Goal: Task Accomplishment & Management: Use online tool/utility

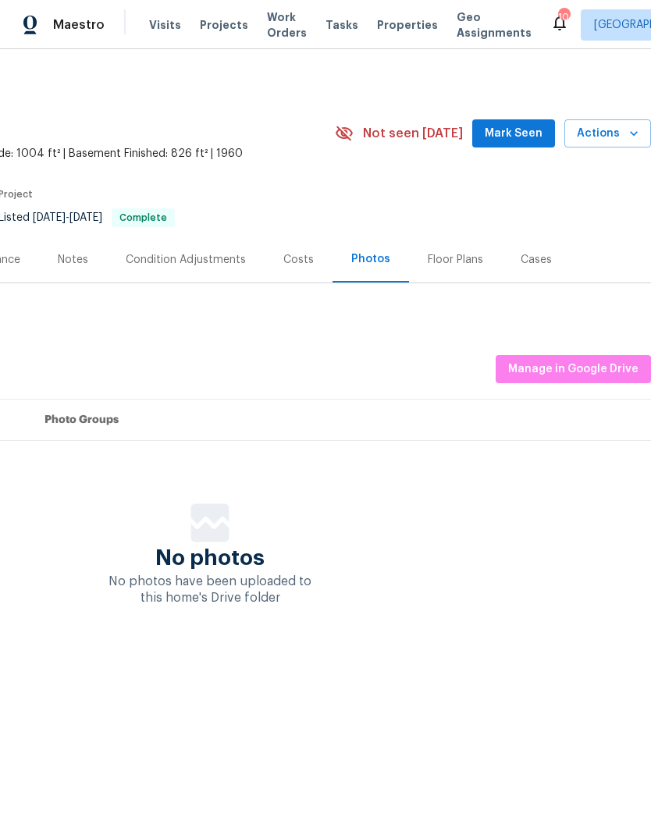
scroll to position [0, 231]
click at [570, 368] on span "Manage in Google Drive" at bounding box center [573, 370] width 130 height 20
click at [229, 29] on span "Projects" at bounding box center [224, 25] width 48 height 16
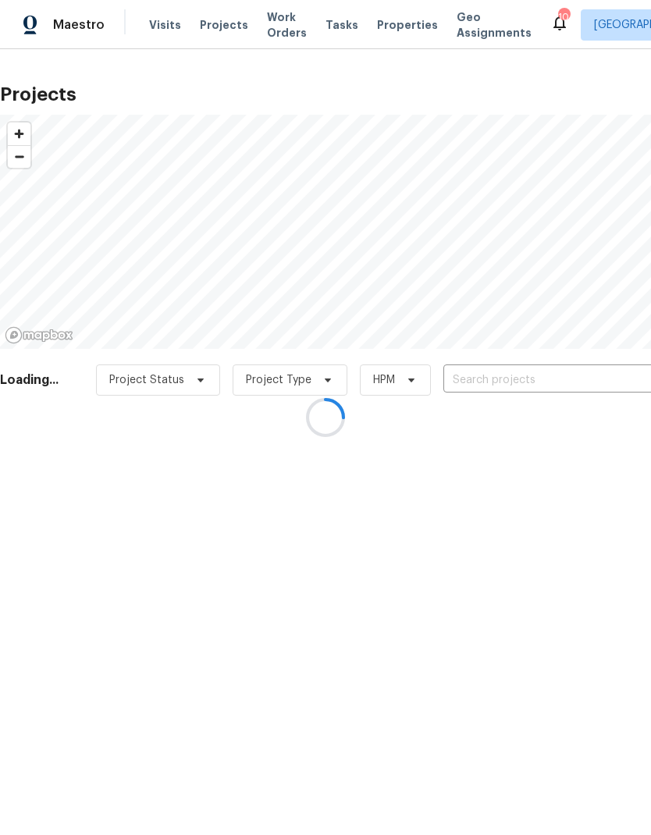
click at [525, 392] on div at bounding box center [325, 417] width 651 height 835
click at [497, 389] on div at bounding box center [325, 417] width 651 height 835
click at [534, 379] on div at bounding box center [325, 417] width 651 height 835
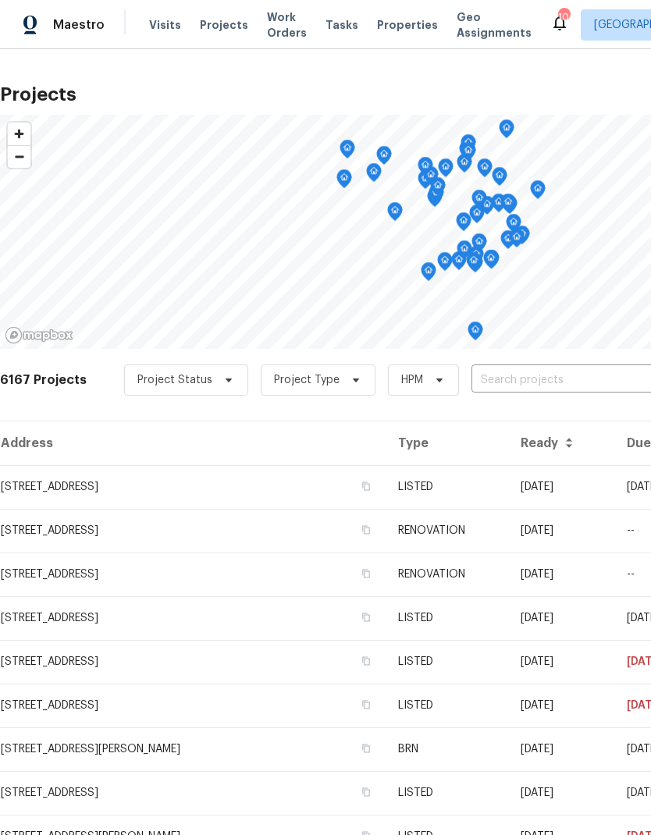
click at [548, 386] on input "text" at bounding box center [560, 380] width 179 height 24
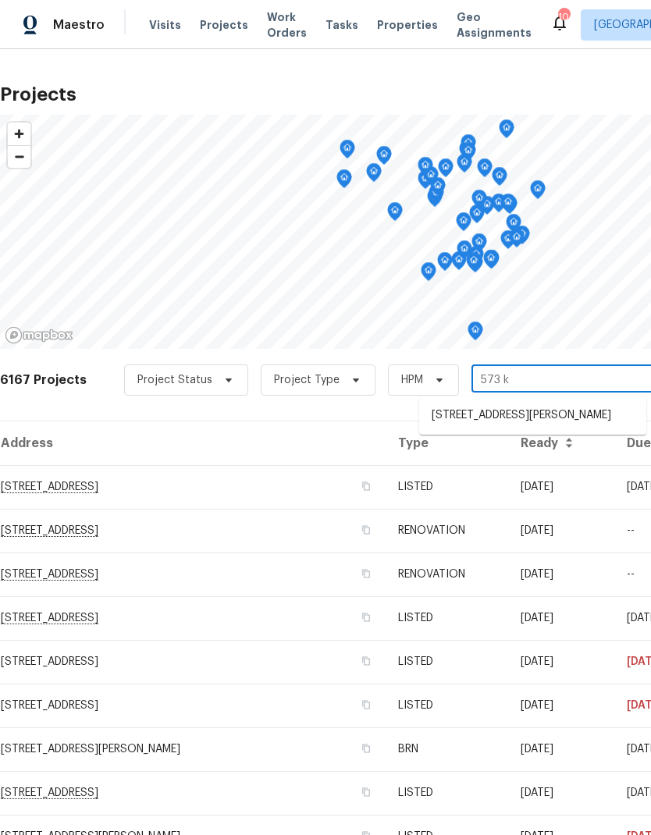
type input "573 ka"
click at [520, 421] on li "[STREET_ADDRESS][PERSON_NAME]" at bounding box center [532, 416] width 227 height 26
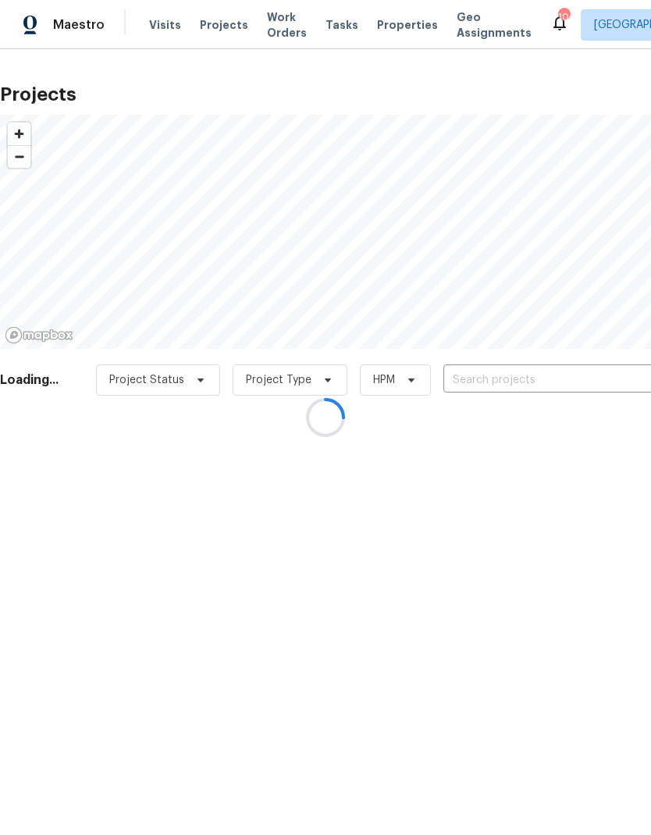
type input "[STREET_ADDRESS][PERSON_NAME]"
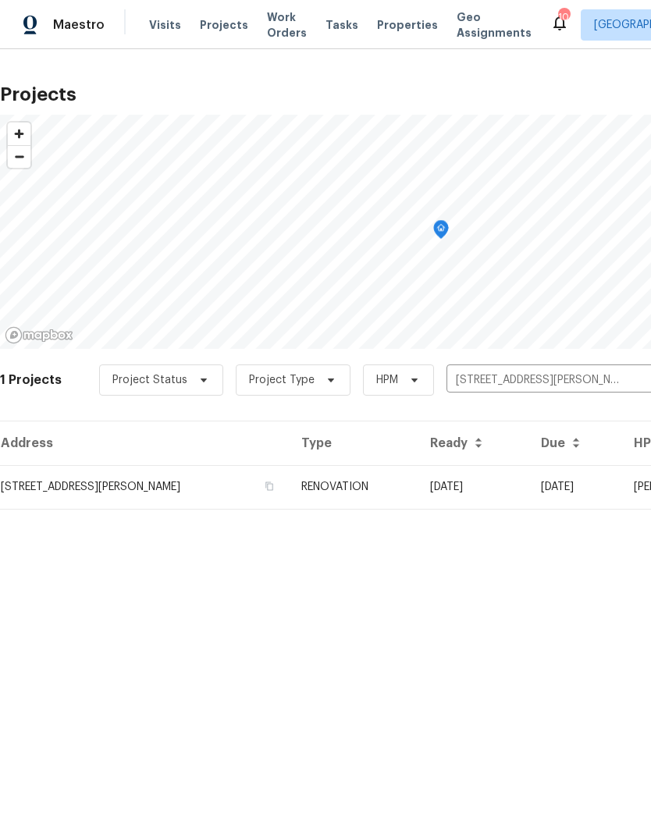
click at [108, 489] on td "[STREET_ADDRESS][PERSON_NAME]" at bounding box center [144, 487] width 289 height 44
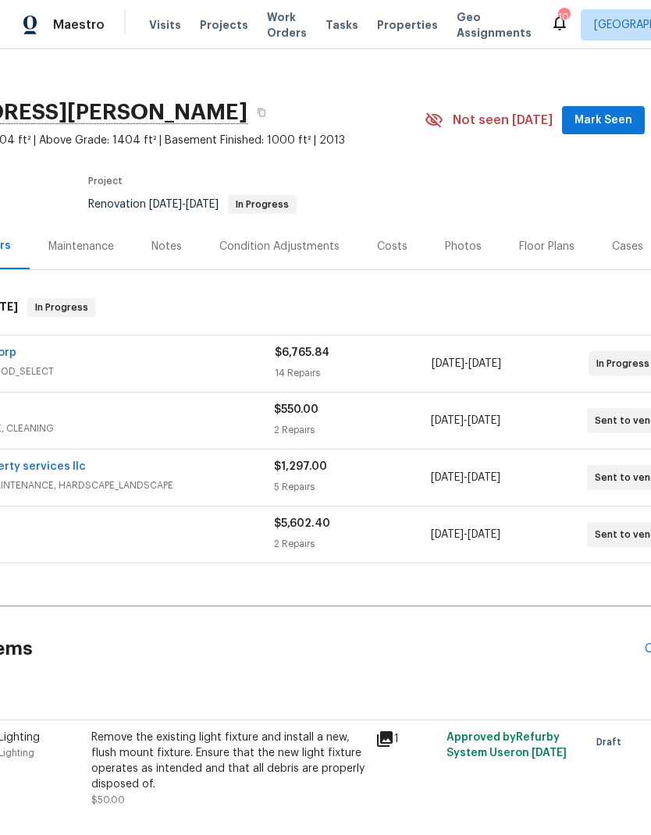
scroll to position [16, 143]
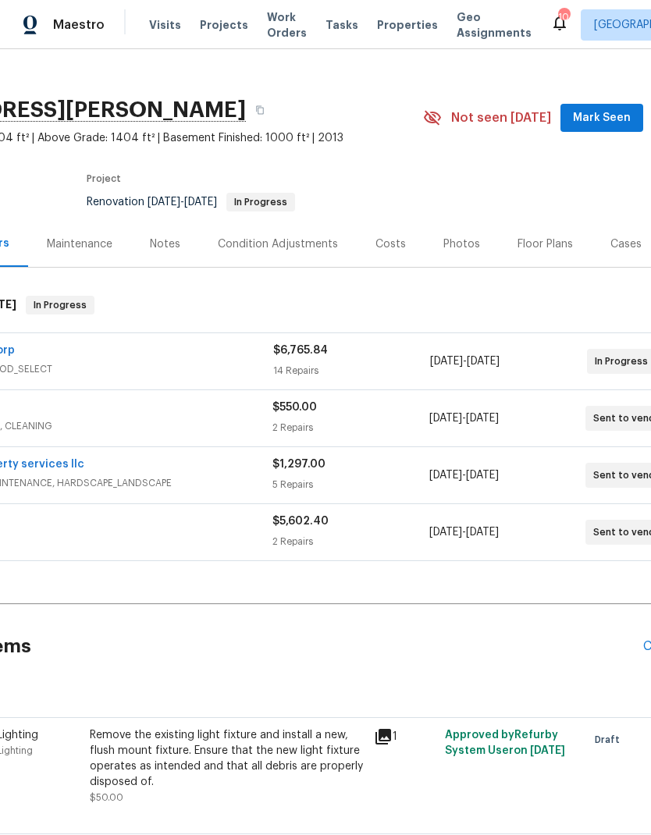
click at [276, 727] on div "Remove the existing light fixture and install a new, flush mount fixture. Ensur…" at bounding box center [227, 758] width 275 height 62
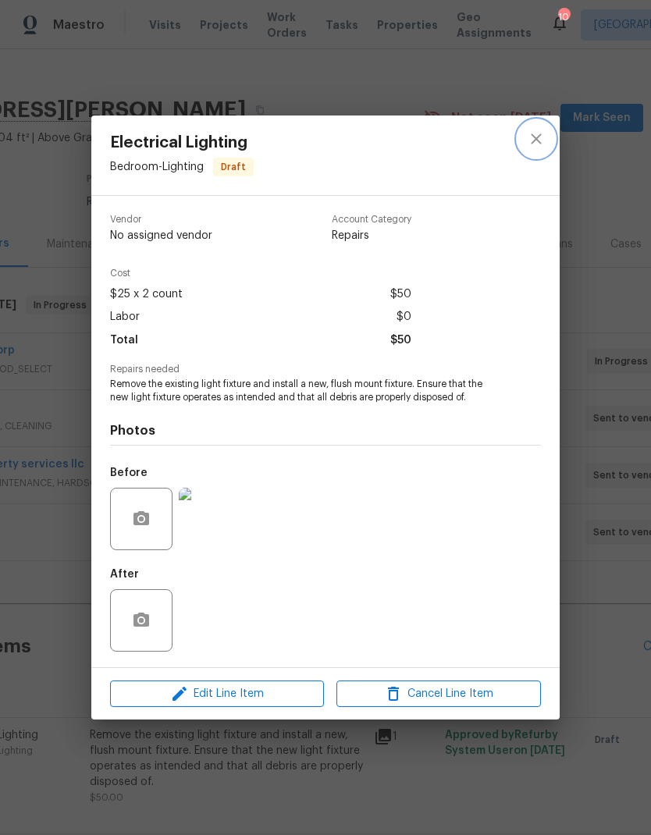
click at [539, 126] on button "close" at bounding box center [535, 138] width 37 height 37
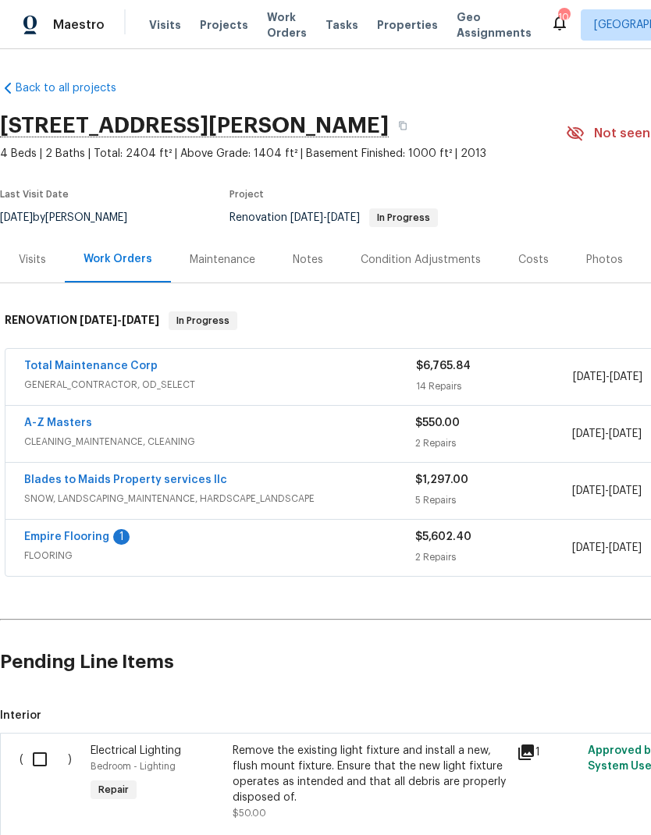
scroll to position [0, 0]
click at [122, 361] on link "Total Maintenance Corp" at bounding box center [90, 366] width 133 height 11
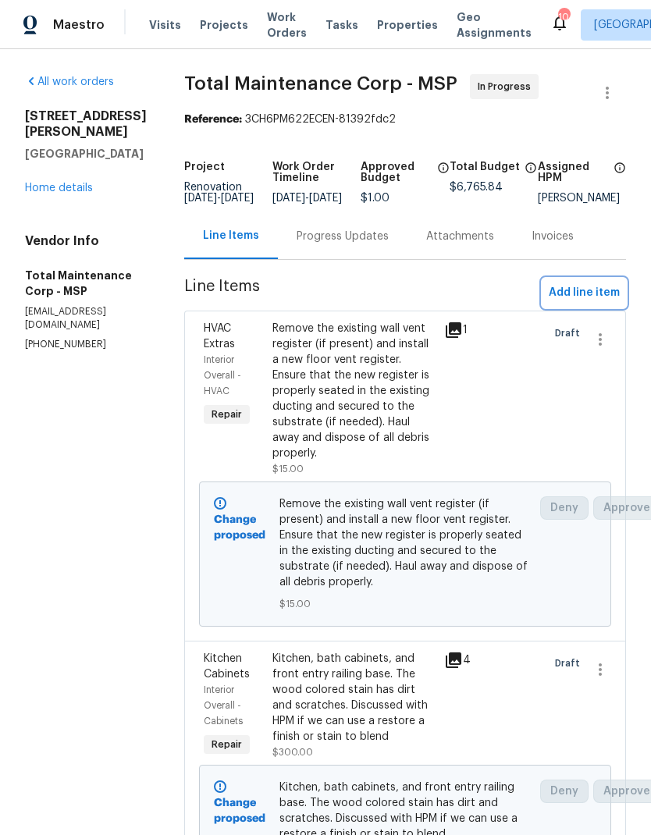
click at [587, 301] on span "Add line item" at bounding box center [584, 293] width 71 height 20
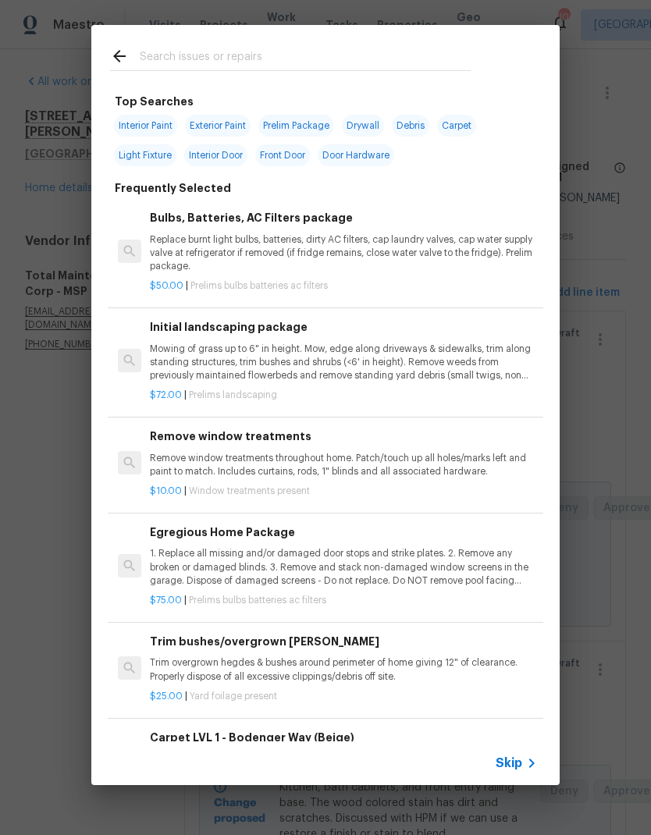
click at [291, 60] on input "text" at bounding box center [305, 58] width 331 height 23
type input "Flush"
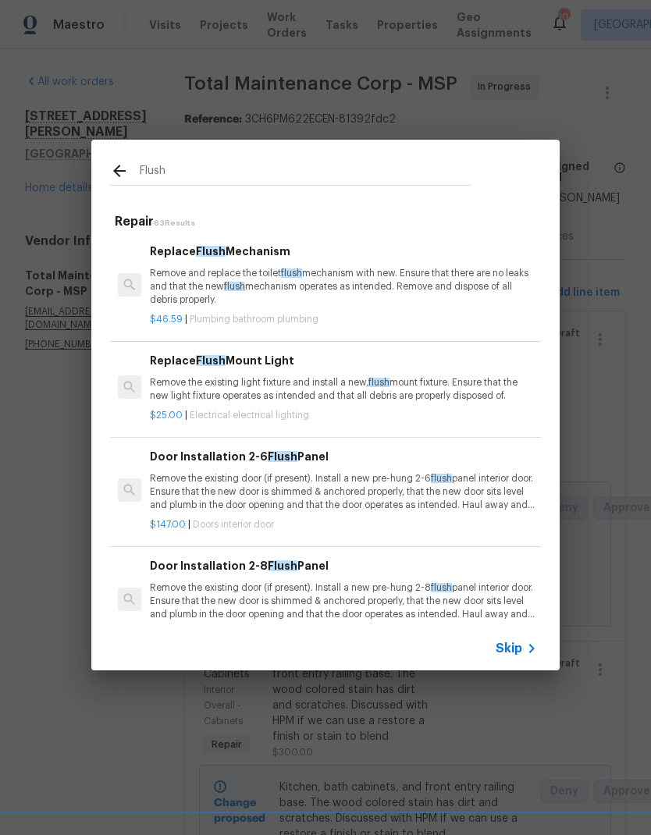
click at [374, 399] on p "Remove the existing light fixture and install a new, flush mount fixture. Ensur…" at bounding box center [343, 389] width 387 height 27
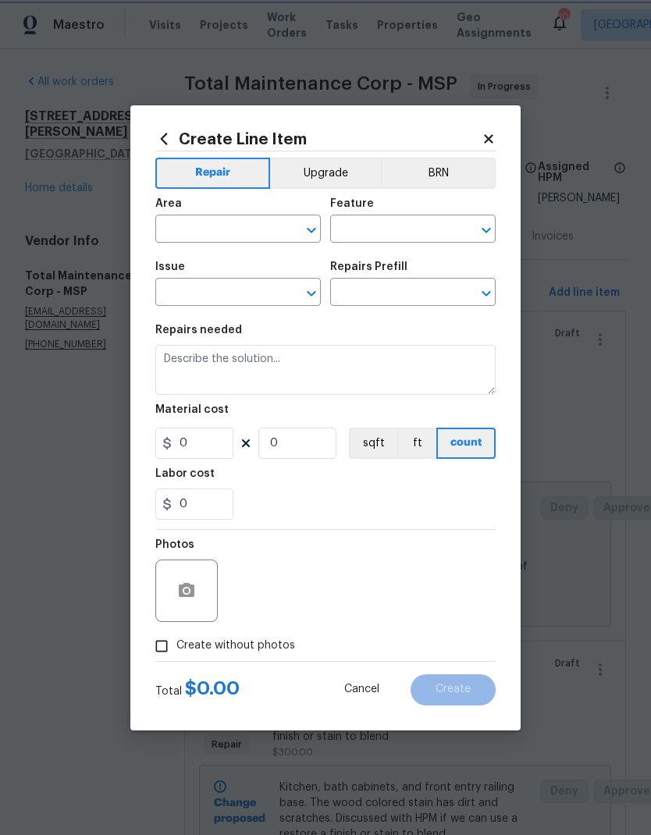
type input "Electrical Lighting"
type textarea "Remove the existing light fixture and install a new, flush mount fixture. Ensur…"
type input "1"
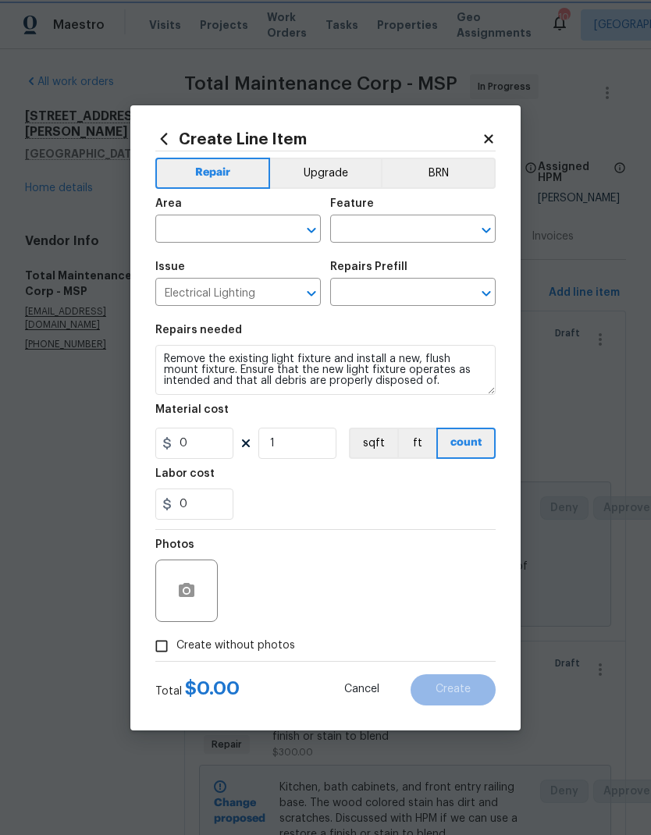
type input "Replace Flush Mount Light $25.00"
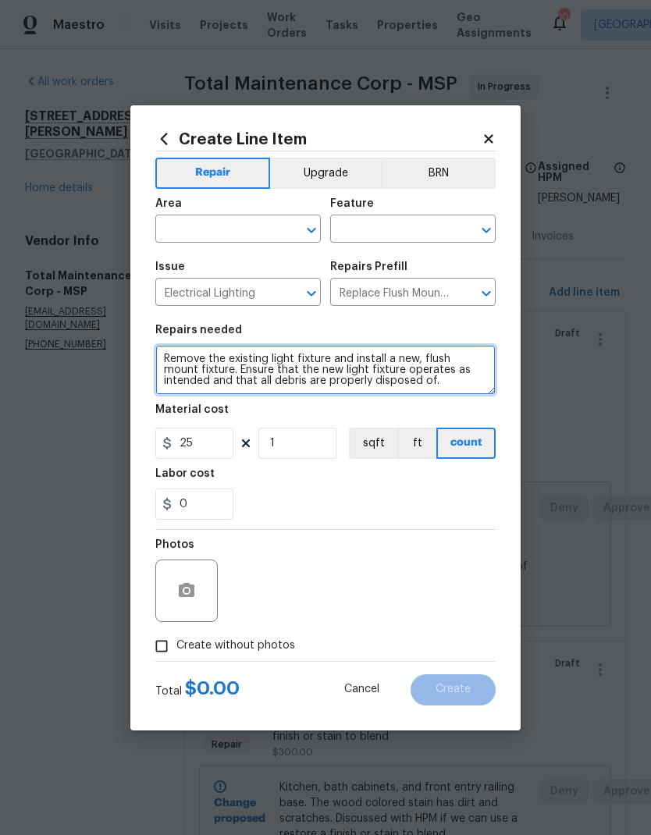
click at [389, 395] on textarea "Remove the existing light fixture and install a new, flush mount fixture. Ensur…" at bounding box center [325, 370] width 340 height 50
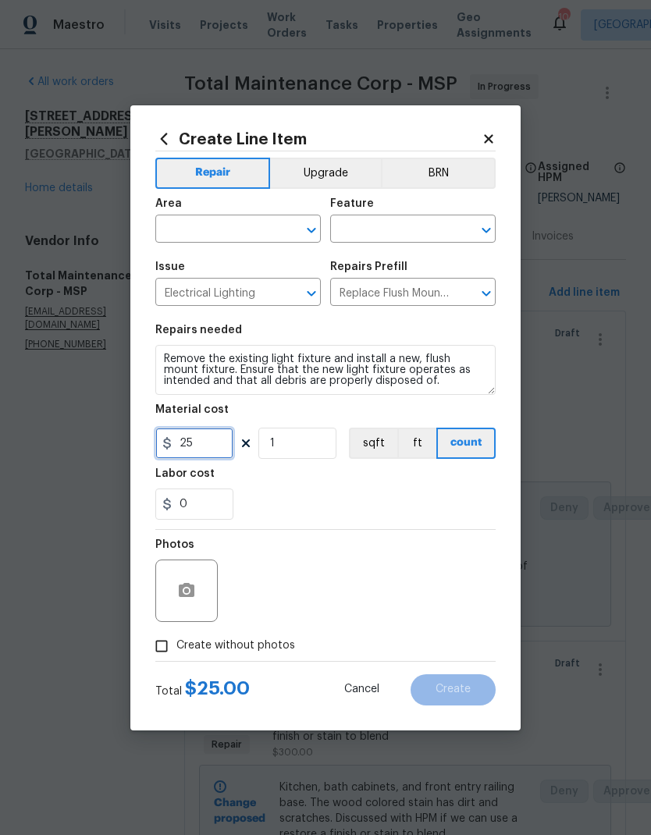
click at [207, 459] on input "25" at bounding box center [194, 443] width 78 height 31
type input "50"
click at [320, 446] on input "1" at bounding box center [297, 443] width 78 height 31
type input "3"
click at [385, 489] on div "Labor cost" at bounding box center [325, 478] width 340 height 20
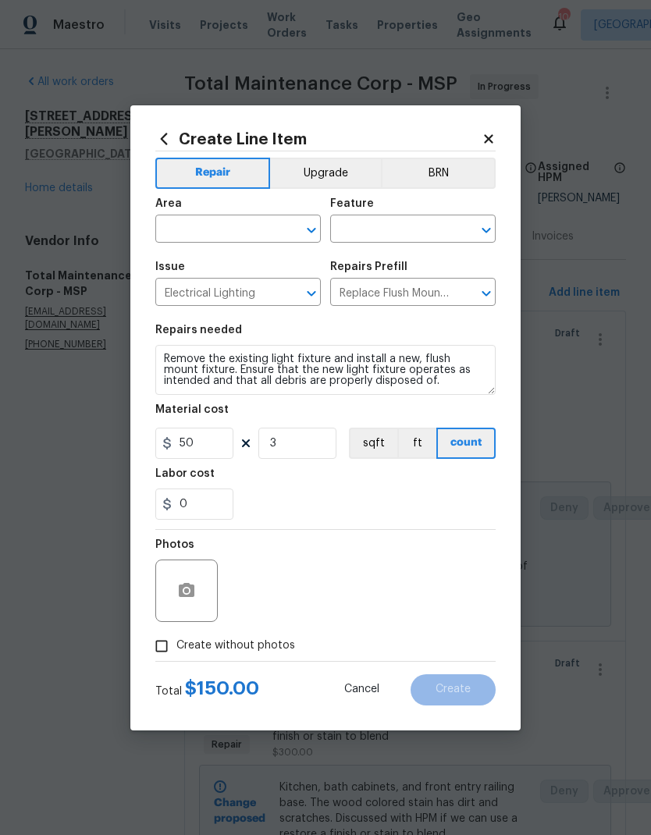
click at [234, 237] on input "text" at bounding box center [216, 231] width 122 height 24
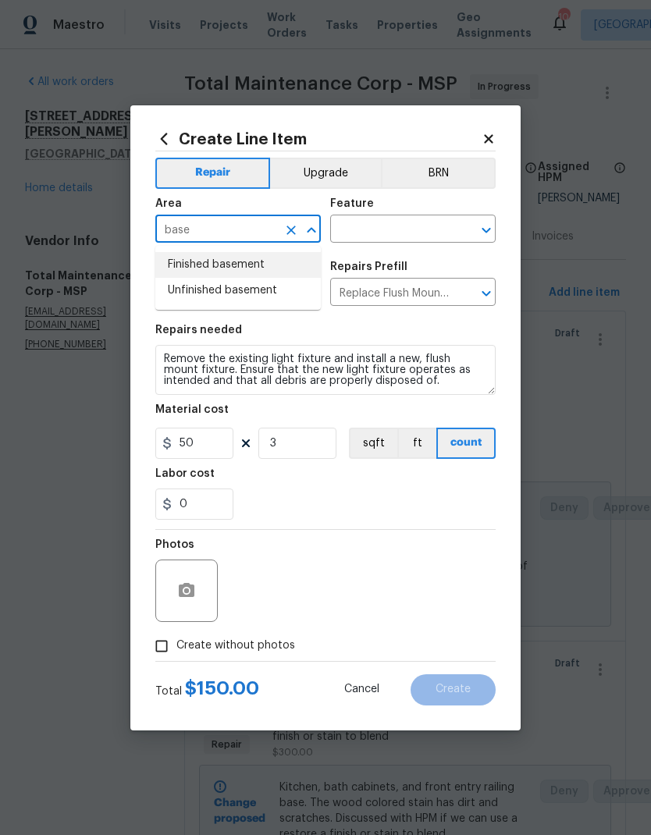
click at [261, 268] on li "Finished basement" at bounding box center [237, 265] width 165 height 26
type input "Finished basement"
click at [390, 232] on input "text" at bounding box center [391, 231] width 122 height 24
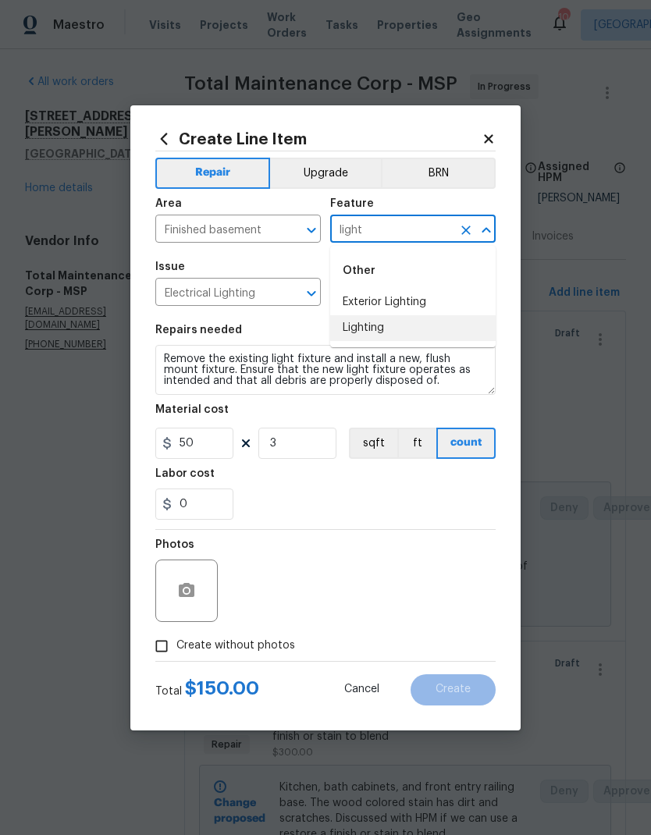
click at [416, 327] on li "Lighting" at bounding box center [412, 328] width 165 height 26
type input "Lighting"
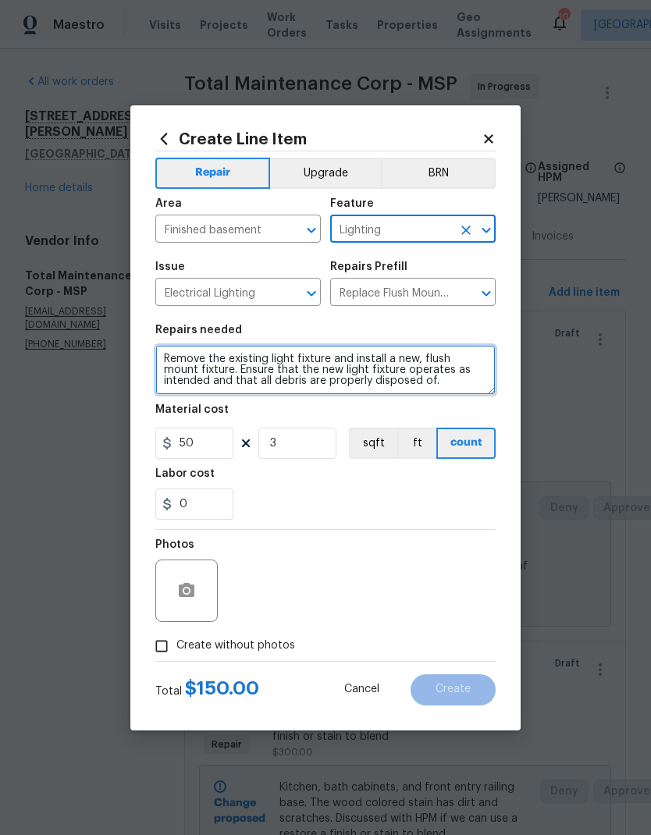
click at [172, 360] on textarea "Remove the existing light fixture and install a new, flush mount fixture. Ensur…" at bounding box center [325, 370] width 340 height 50
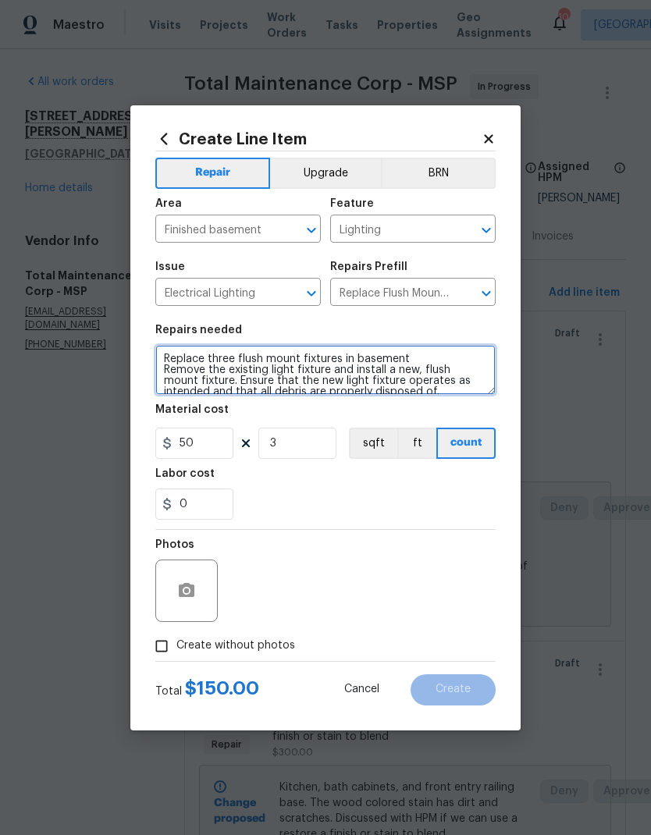
type textarea "Replace three flush mount fixtures in basement Remove the existing light fixtur…"
click at [407, 500] on div "0" at bounding box center [325, 504] width 340 height 31
click at [173, 644] on input "Create without photos" at bounding box center [162, 646] width 30 height 30
checkbox input "true"
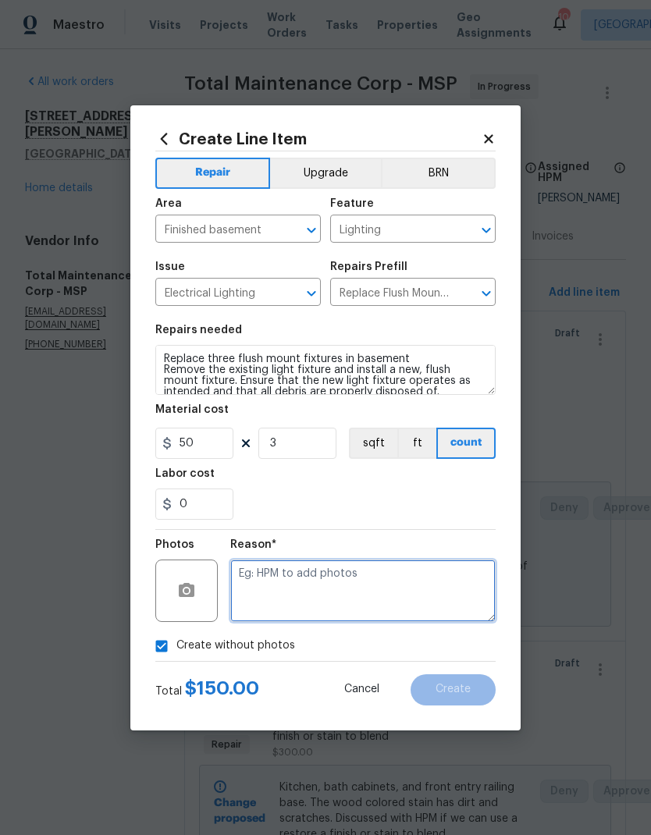
click at [368, 593] on textarea at bounding box center [362, 591] width 265 height 62
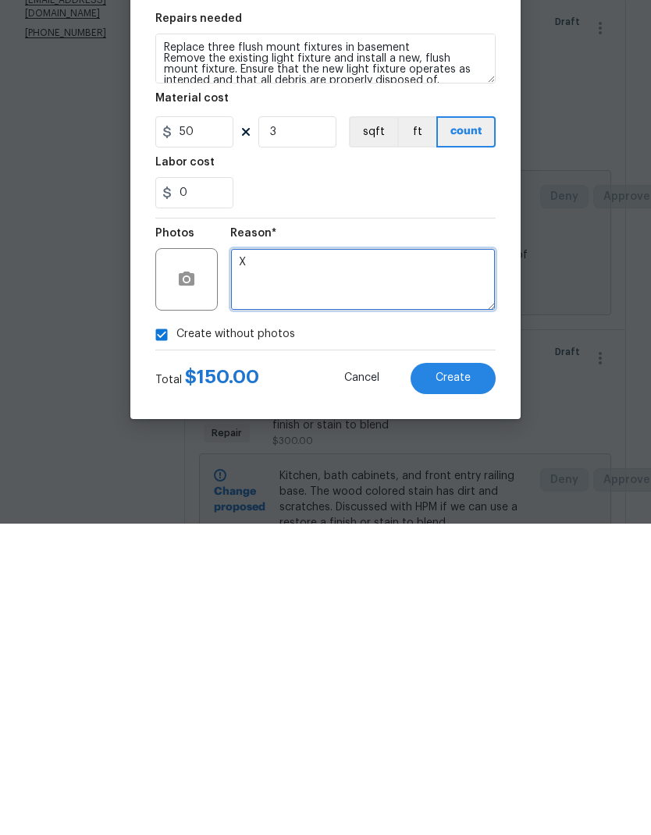
type textarea "X"
click at [471, 674] on button "Create" at bounding box center [453, 689] width 85 height 31
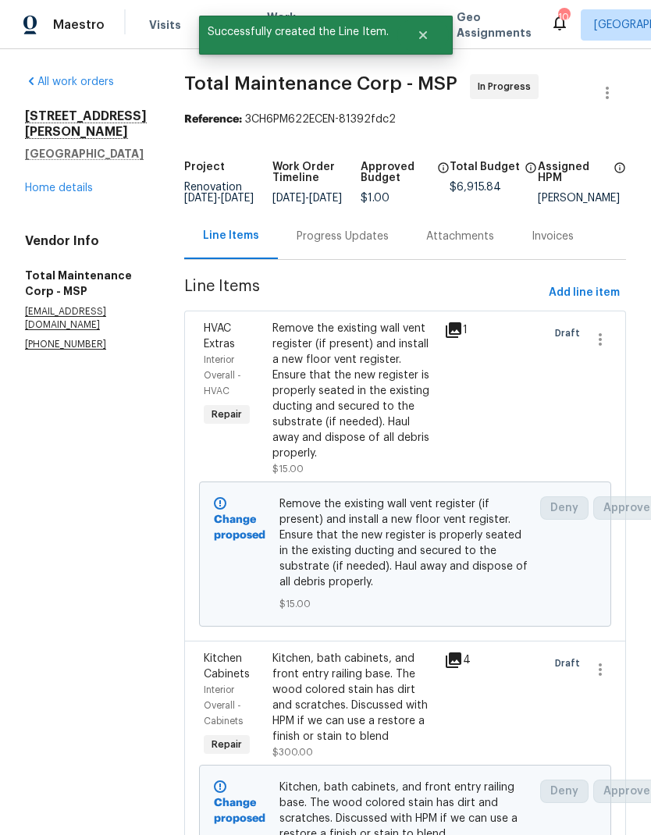
scroll to position [0, 0]
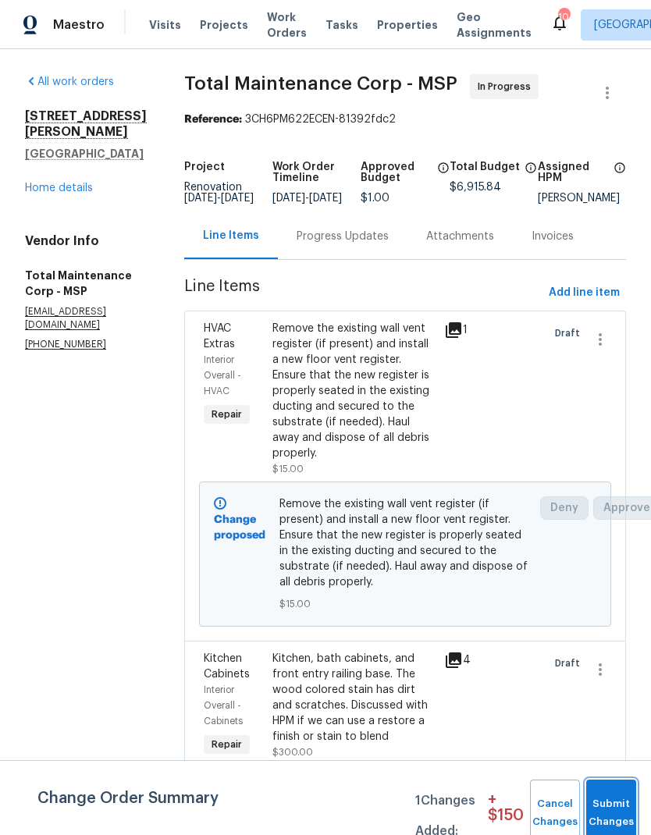
click at [635, 793] on button "Submit Changes" at bounding box center [611, 813] width 50 height 67
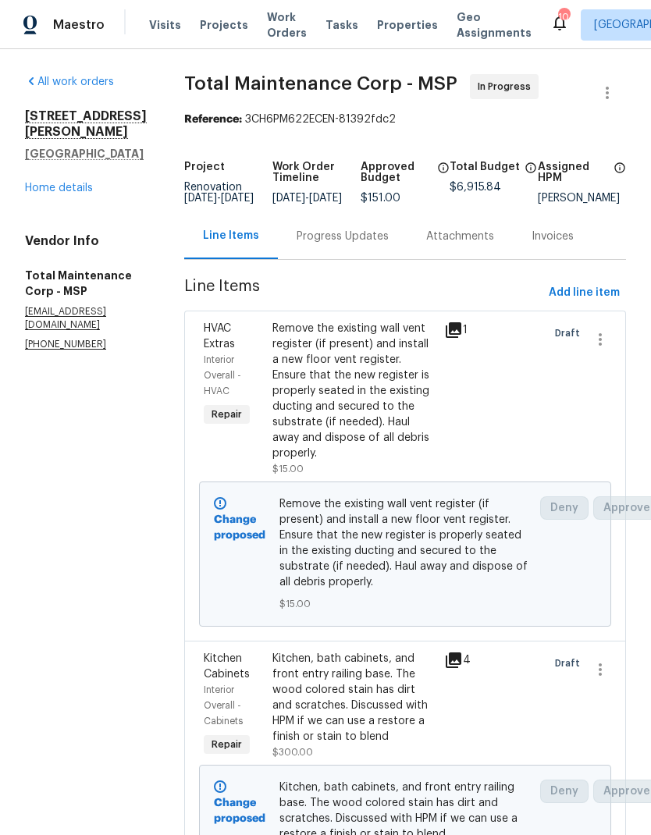
click at [62, 194] on link "Home details" at bounding box center [59, 188] width 68 height 11
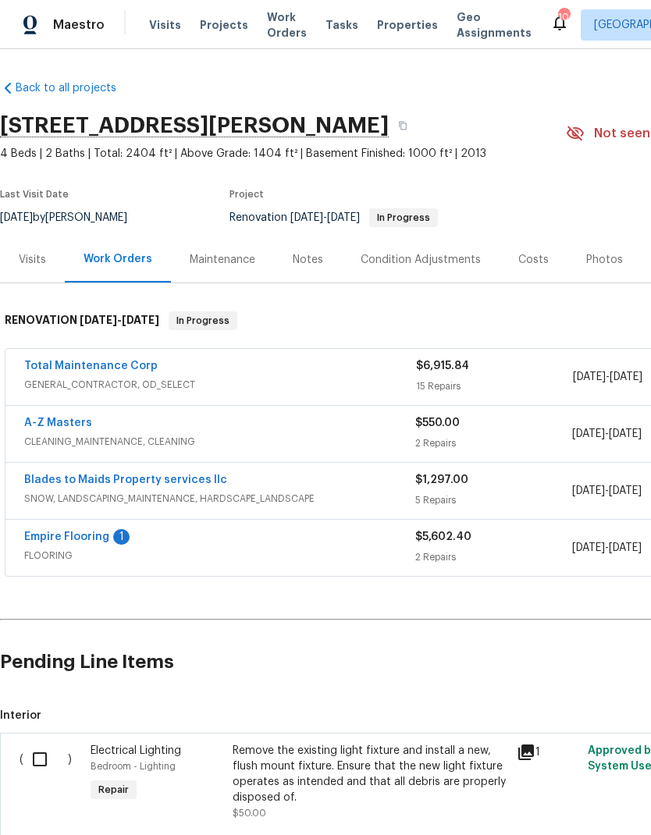
click at [43, 759] on input "checkbox" at bounding box center [45, 759] width 44 height 33
checkbox input "true"
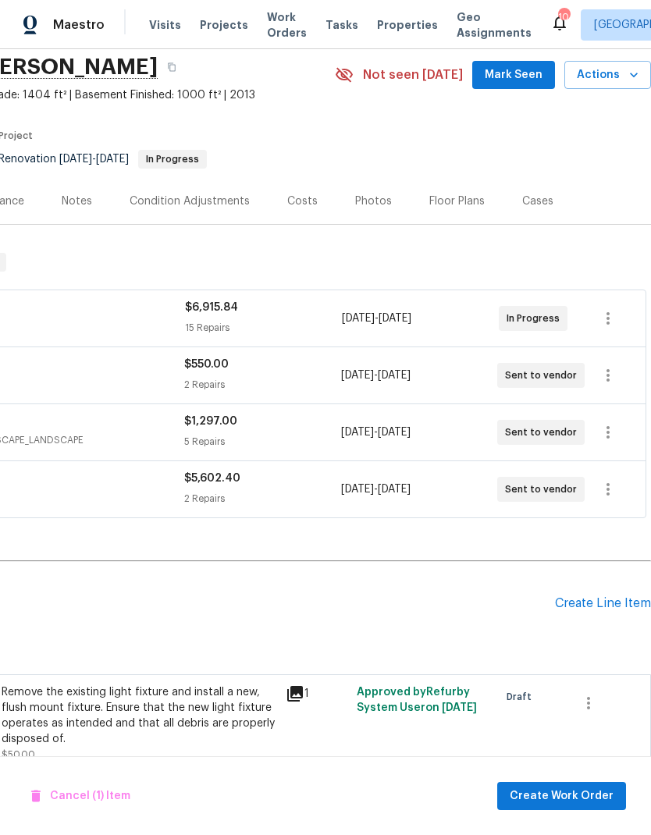
scroll to position [59, 231]
click at [596, 706] on icon "button" at bounding box center [588, 703] width 19 height 19
click at [598, 704] on li "Cancel" at bounding box center [600, 703] width 60 height 26
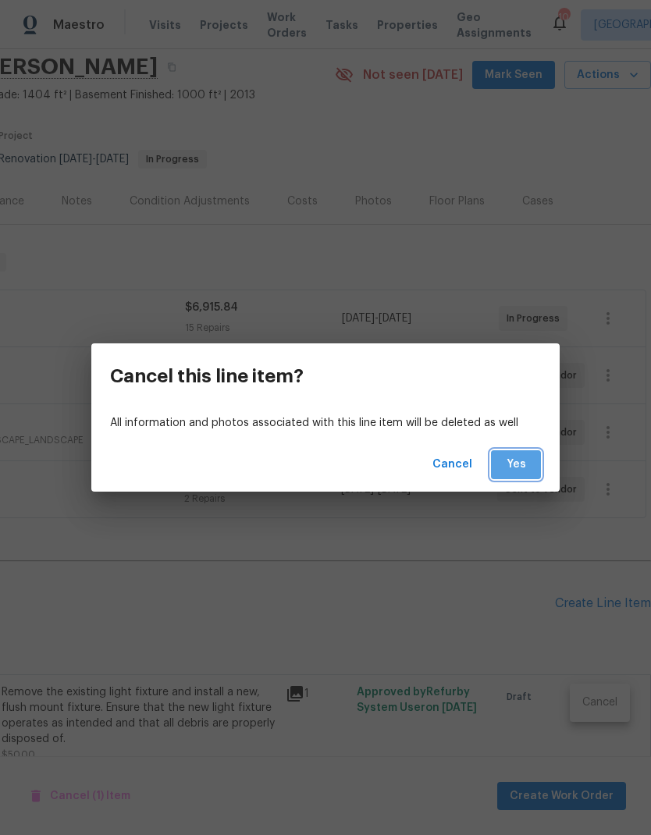
click at [514, 462] on span "Yes" at bounding box center [515, 465] width 25 height 20
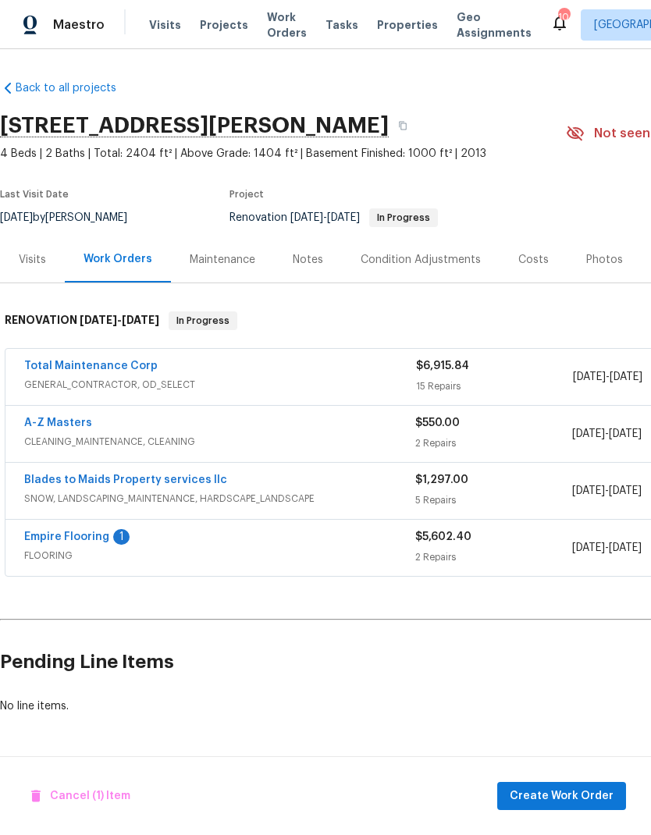
scroll to position [0, 0]
click at [84, 535] on link "Empire Flooring" at bounding box center [66, 537] width 85 height 11
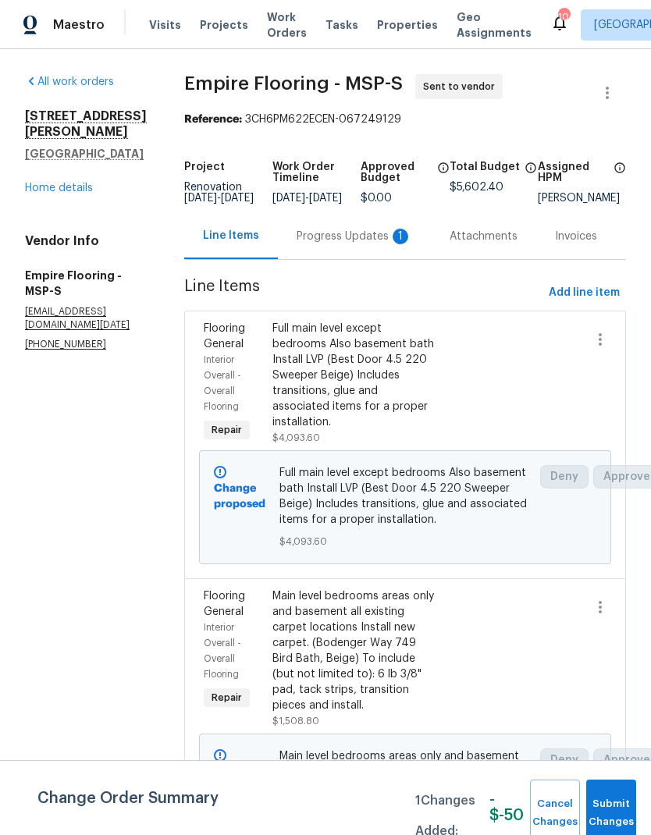
click at [389, 244] on div "Progress Updates 1" at bounding box center [355, 237] width 116 height 16
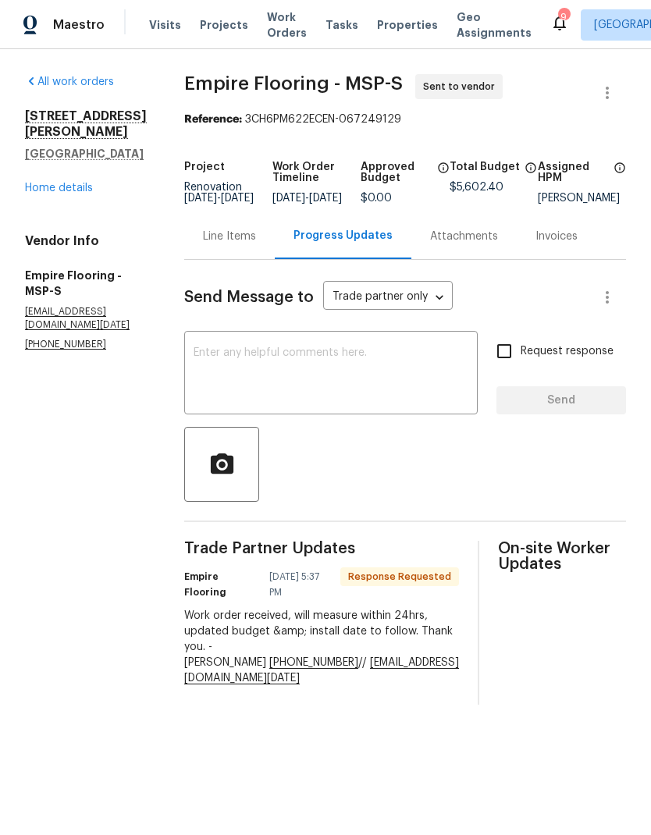
click at [84, 183] on link "Home details" at bounding box center [59, 188] width 68 height 11
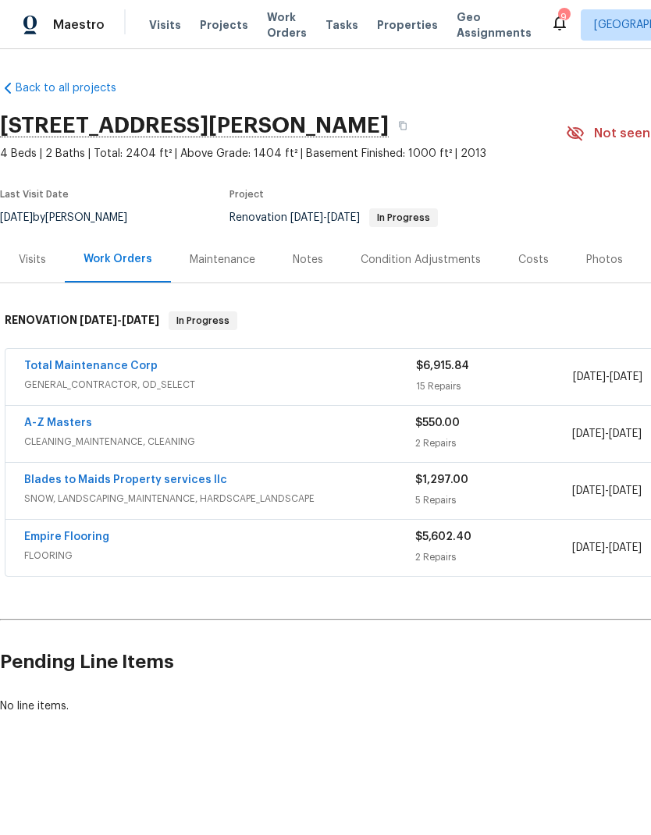
click at [144, 485] on link "Blades to Maids Property services llc" at bounding box center [125, 480] width 203 height 11
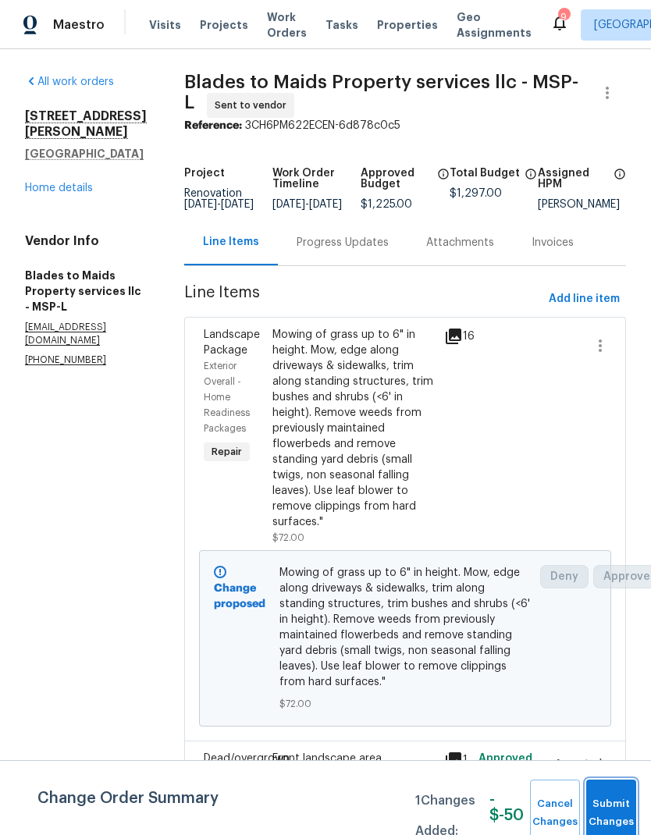
click at [623, 808] on button "Submit Changes" at bounding box center [611, 813] width 50 height 67
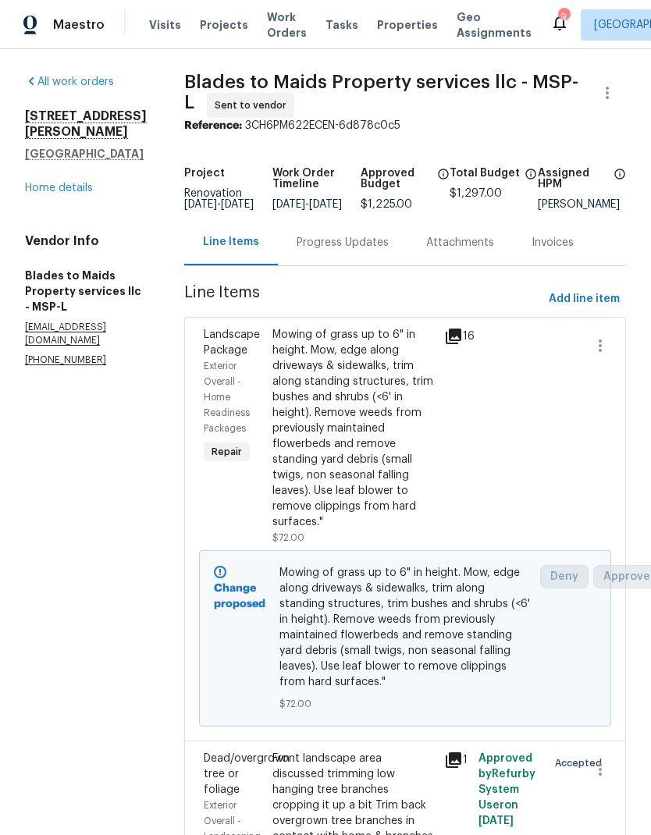
click at [61, 194] on link "Home details" at bounding box center [59, 188] width 68 height 11
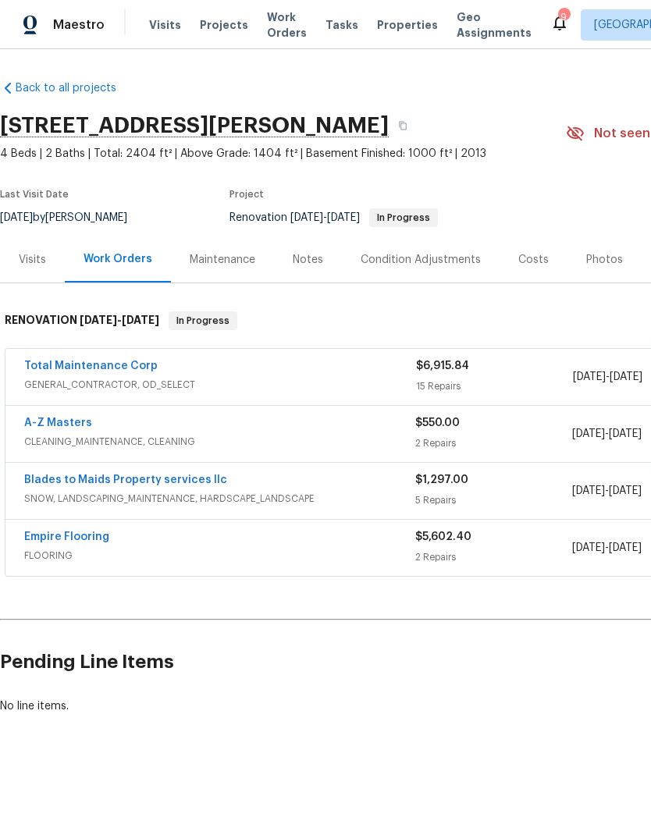
click at [318, 259] on div "Notes" at bounding box center [308, 260] width 30 height 16
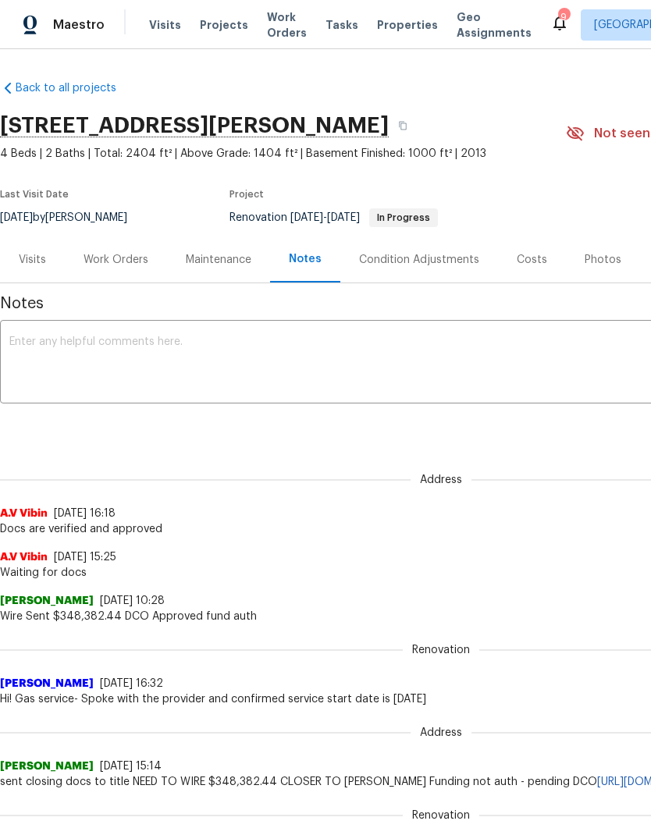
click at [186, 340] on textarea at bounding box center [440, 363] width 863 height 55
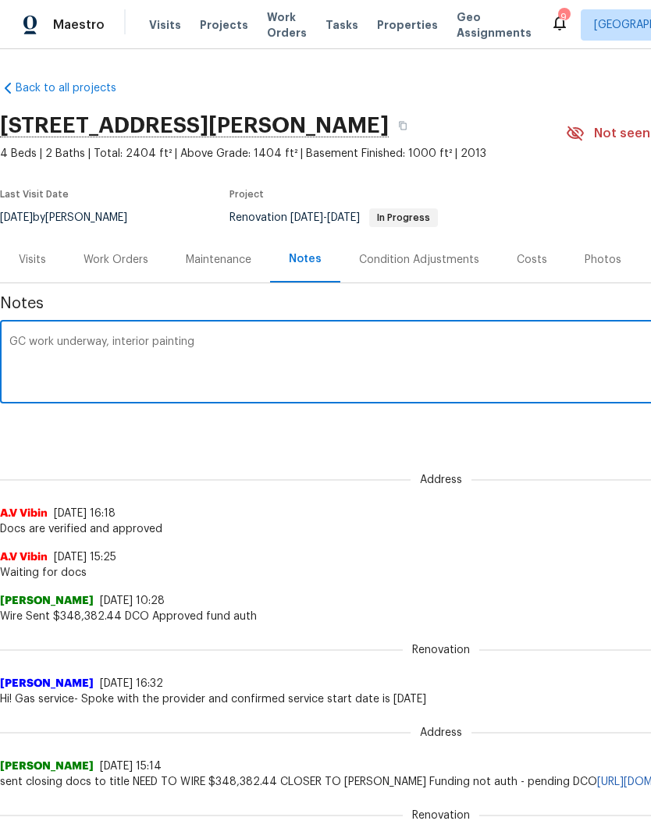
type textarea "GC work underway, interior painting"
click at [254, 453] on div "Notes GC work underway, interior painting x ​ Renovation (current) 205597e6-9bf…" at bounding box center [441, 684] width 882 height 803
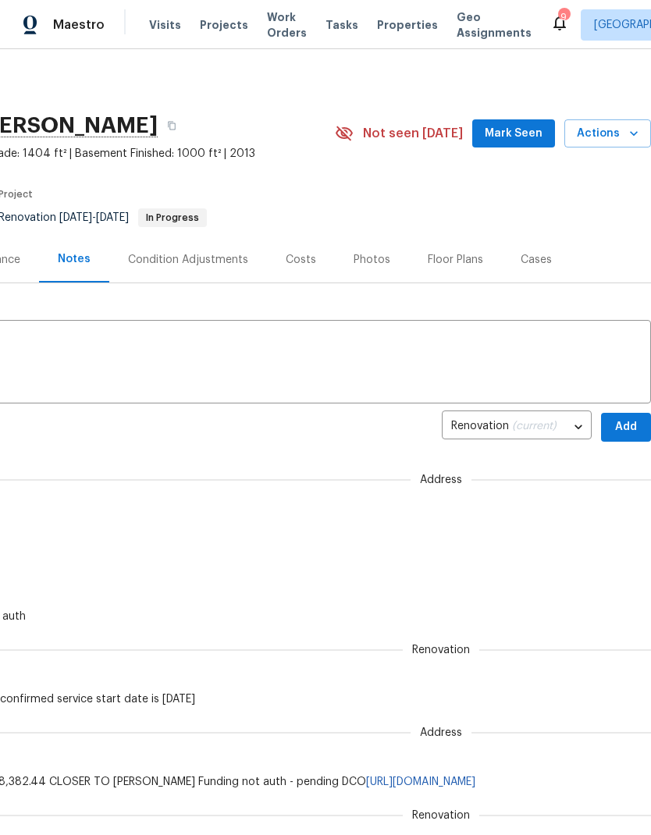
scroll to position [0, 231]
click at [631, 434] on span "Add" at bounding box center [625, 428] width 25 height 20
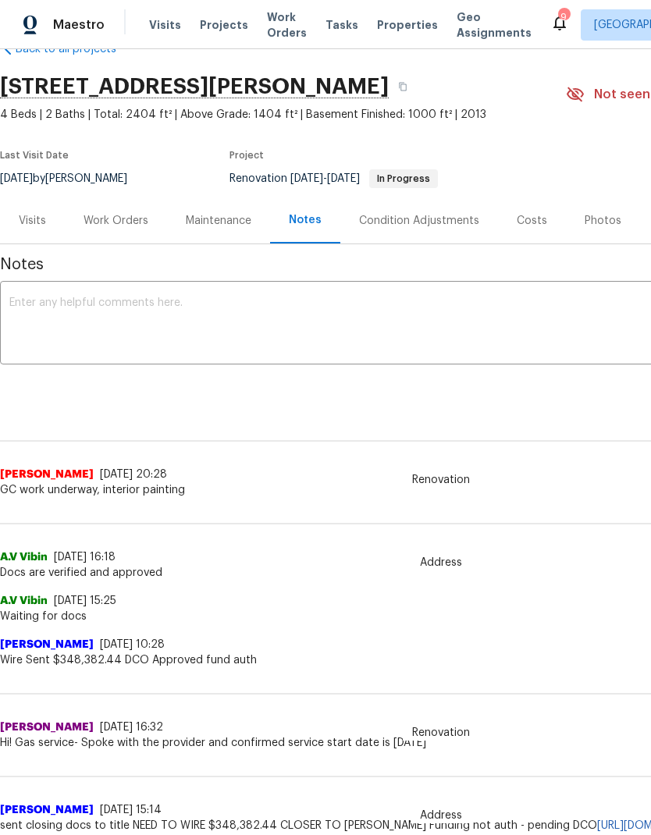
scroll to position [39, 0]
click at [165, 30] on span "Visits" at bounding box center [165, 25] width 32 height 16
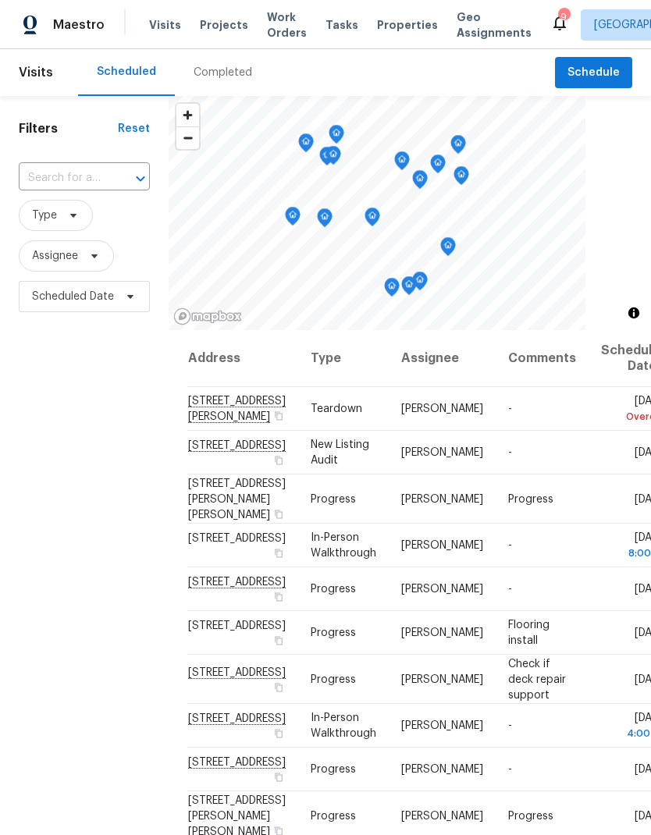
click at [377, 32] on span "Properties" at bounding box center [407, 25] width 61 height 16
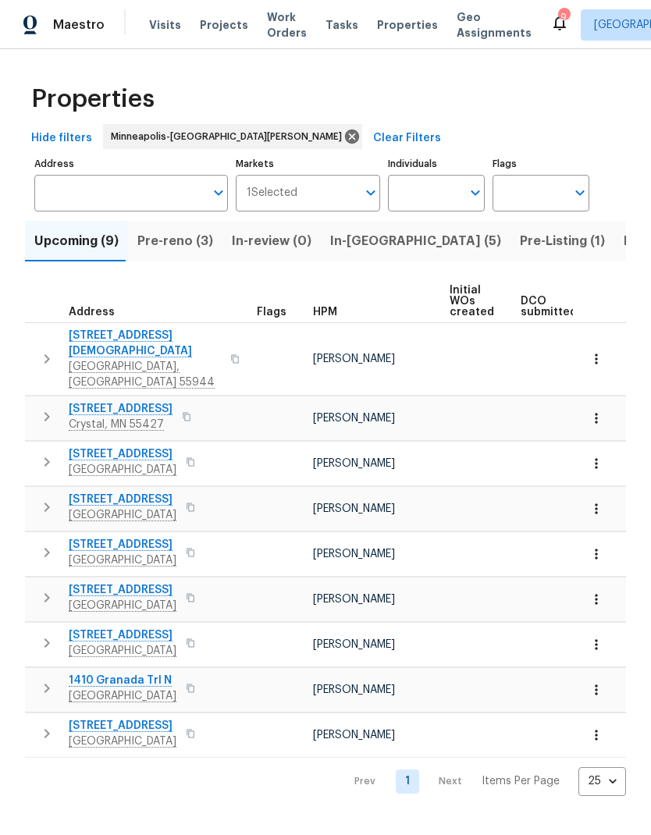
click at [365, 244] on span "In-[GEOGRAPHIC_DATA] (5)" at bounding box center [415, 241] width 171 height 22
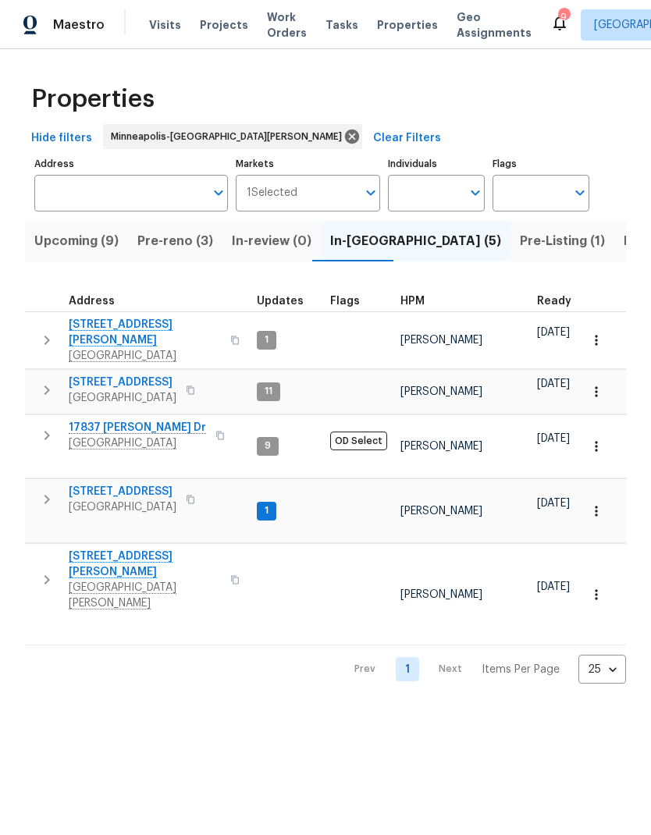
click at [195, 247] on span "Pre-reno (3)" at bounding box center [175, 241] width 76 height 22
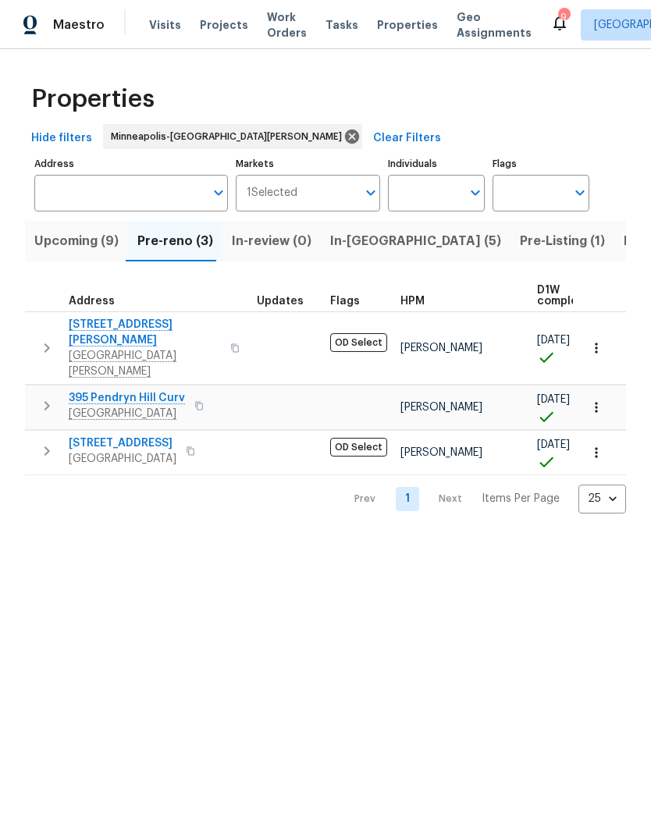
click at [84, 248] on span "Upcoming (9)" at bounding box center [76, 241] width 84 height 22
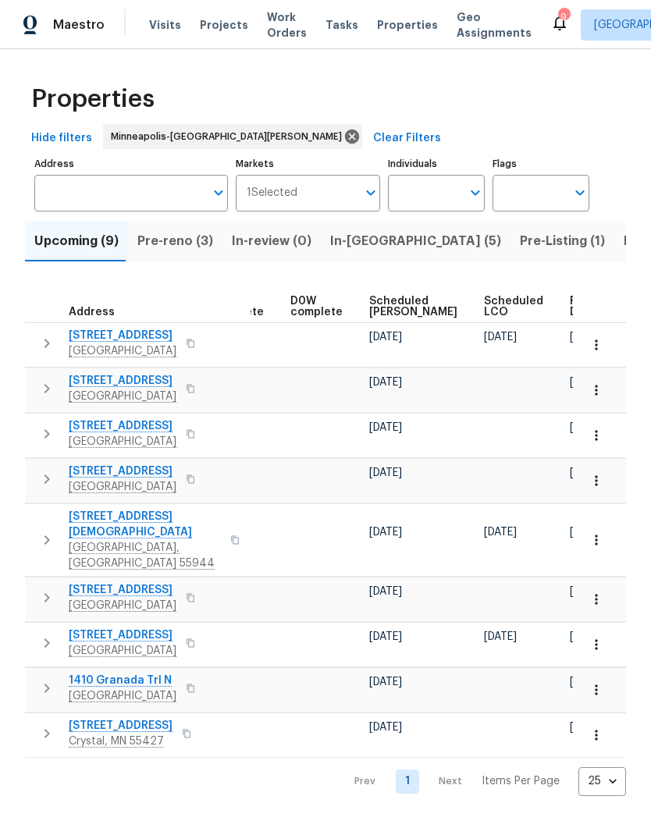
scroll to position [0, 391]
click at [571, 305] on span "Ready Date" at bounding box center [588, 307] width 34 height 22
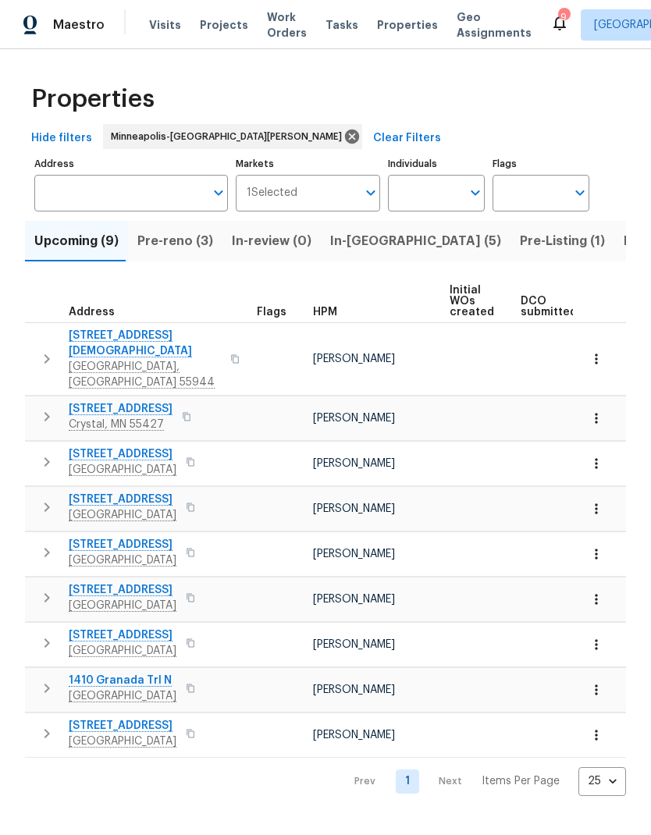
scroll to position [0, -3]
